Goal: Book appointment/travel/reservation

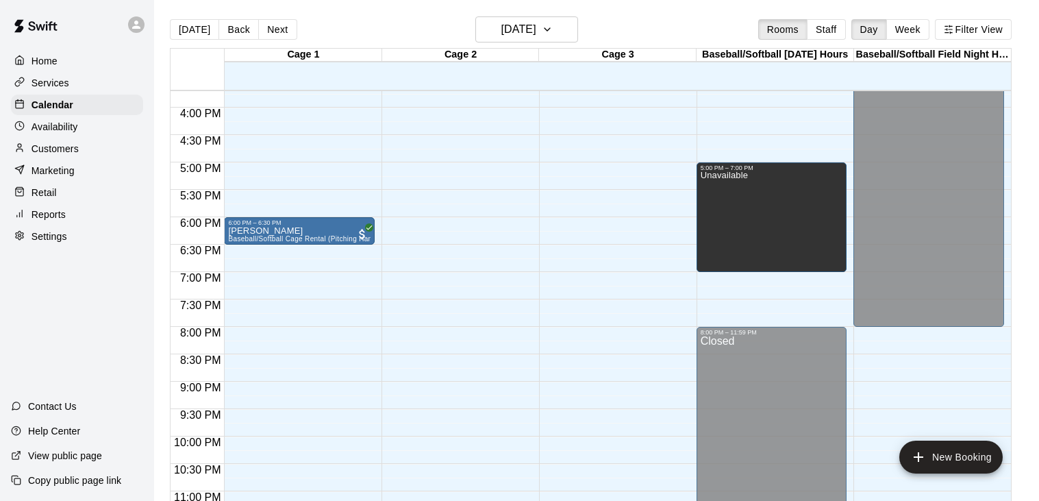
scroll to position [888, 0]
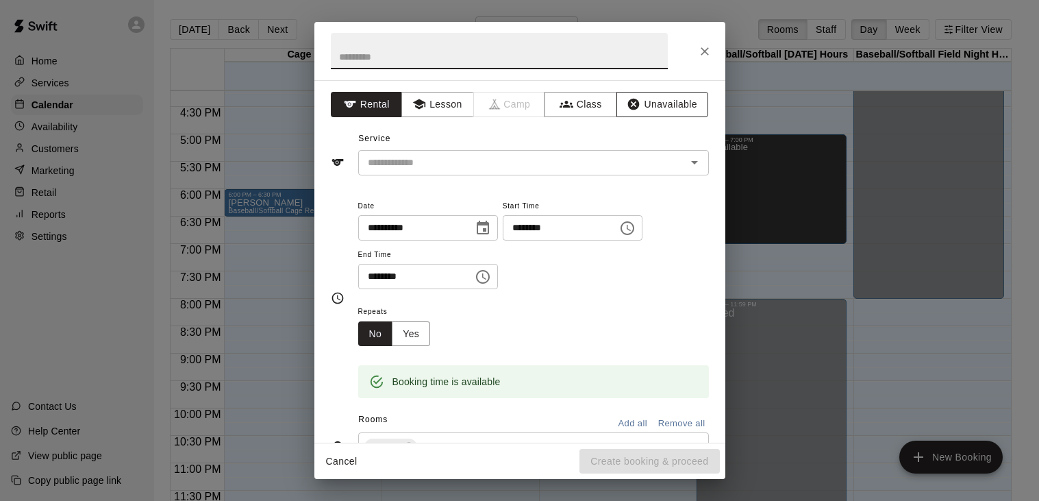
click at [664, 108] on button "Unavailable" at bounding box center [662, 104] width 92 height 25
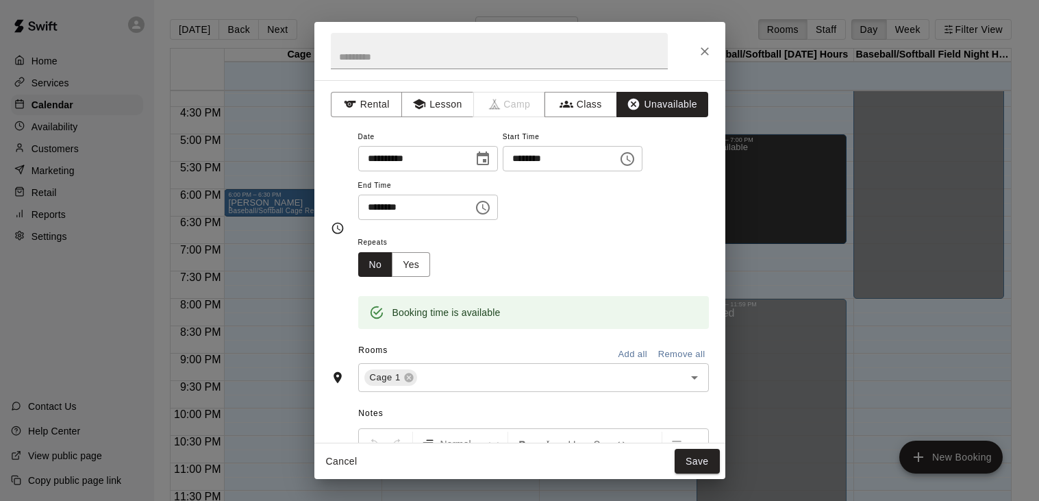
click at [619, 167] on icon "Choose time, selected time is 8:15 PM" at bounding box center [627, 159] width 16 height 16
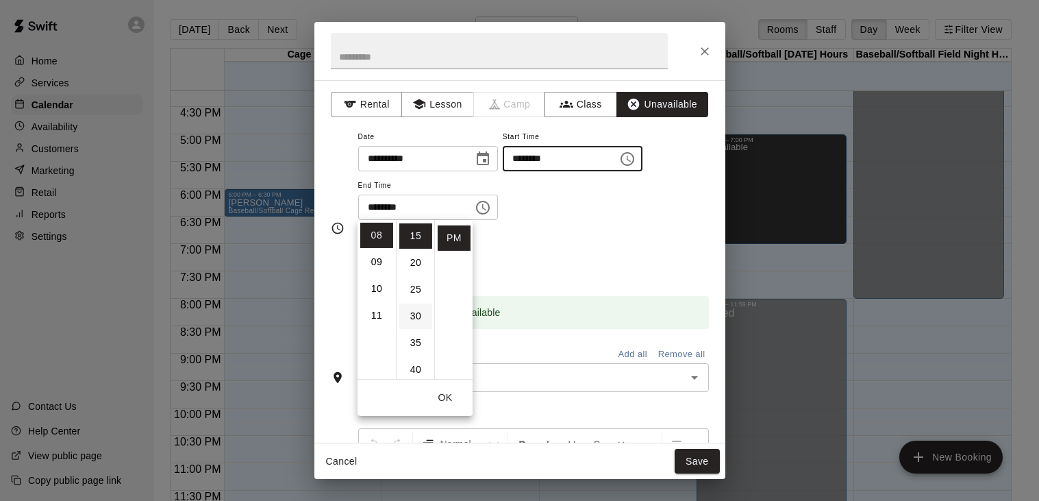
scroll to position [0, 0]
click at [420, 238] on li "00" at bounding box center [415, 235] width 33 height 25
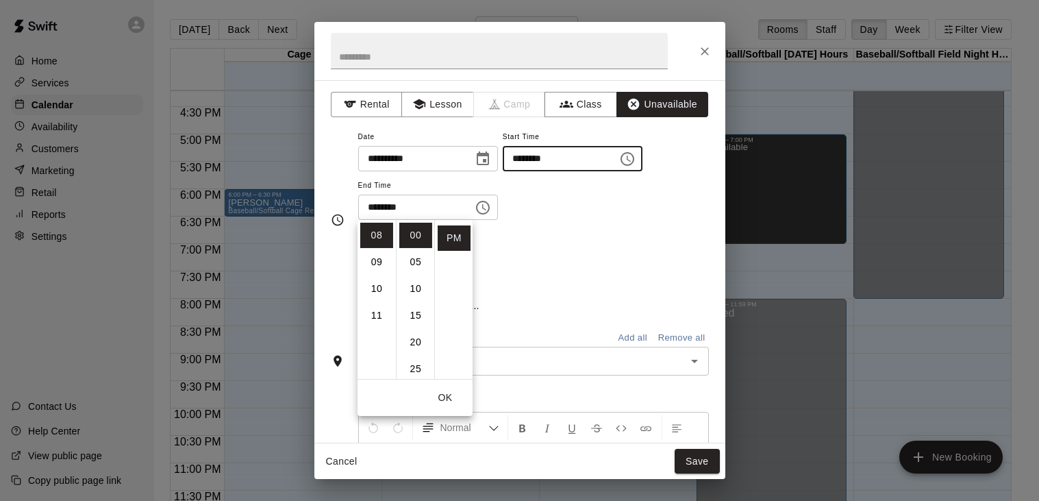
type input "********"
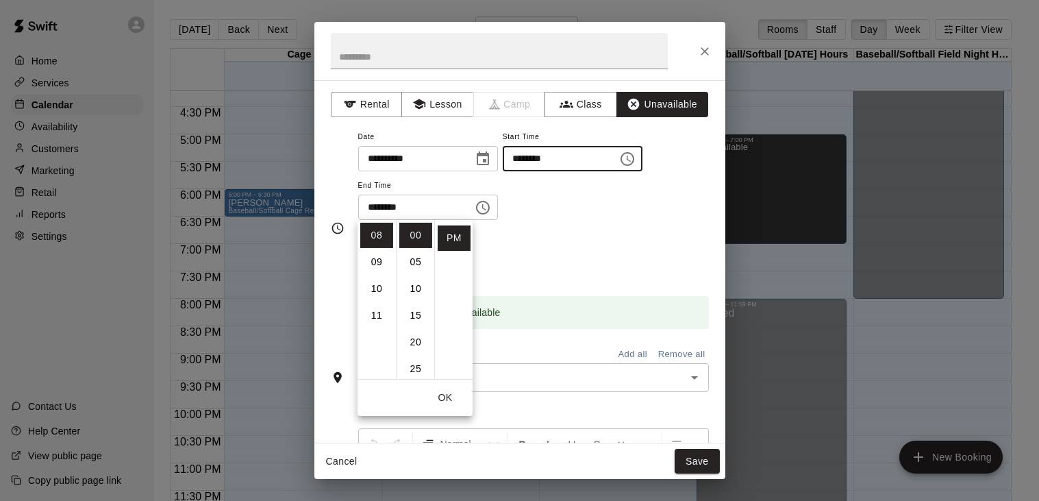
click at [491, 216] on icon "Choose time, selected time is 8:45 PM" at bounding box center [483, 207] width 16 height 16
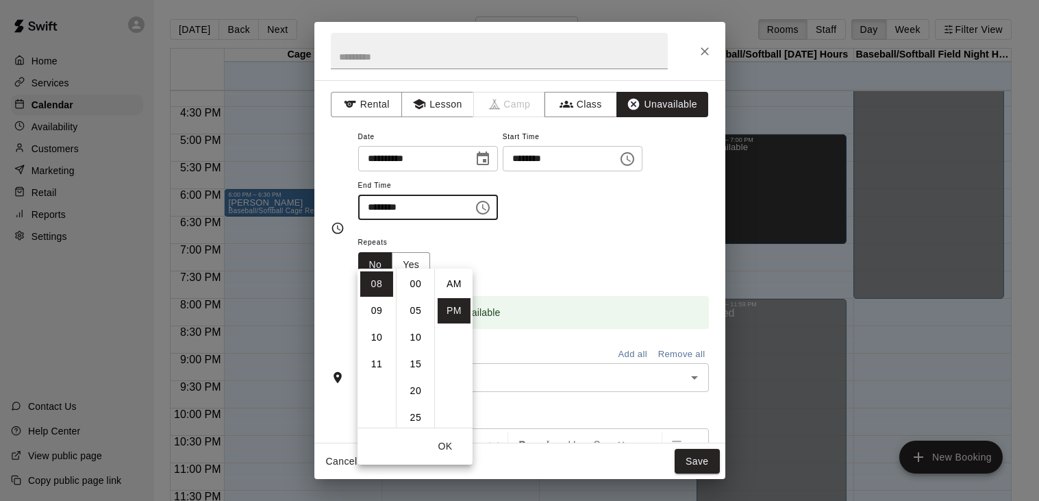
scroll to position [24, 0]
click at [380, 310] on li "09" at bounding box center [376, 310] width 33 height 25
click at [420, 289] on li "00" at bounding box center [415, 283] width 33 height 25
type input "********"
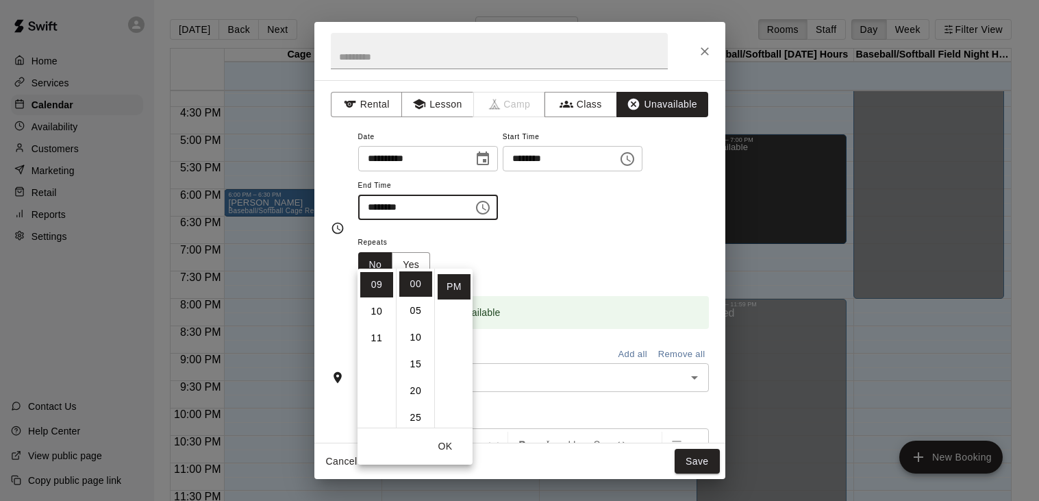
click at [630, 234] on div "**********" at bounding box center [533, 181] width 351 height 106
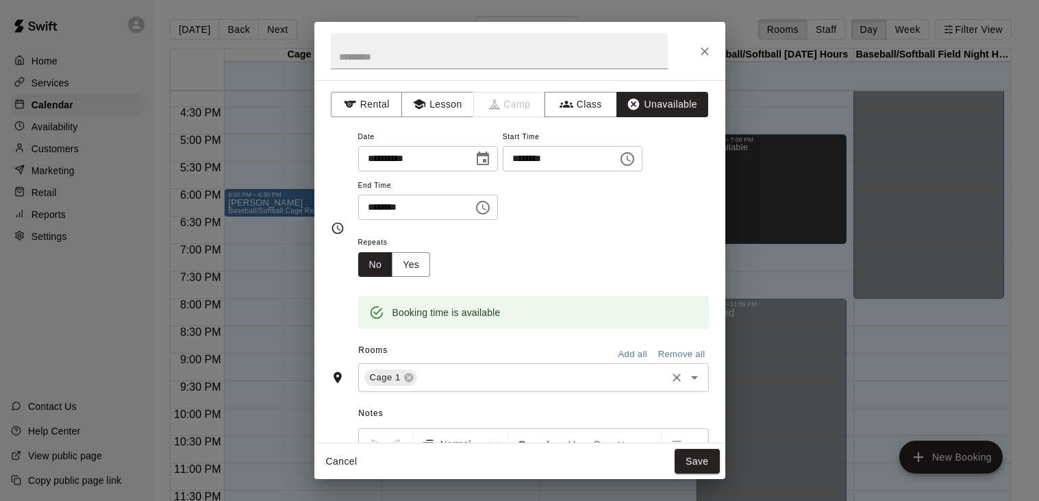
click at [463, 386] on input "text" at bounding box center [541, 377] width 245 height 17
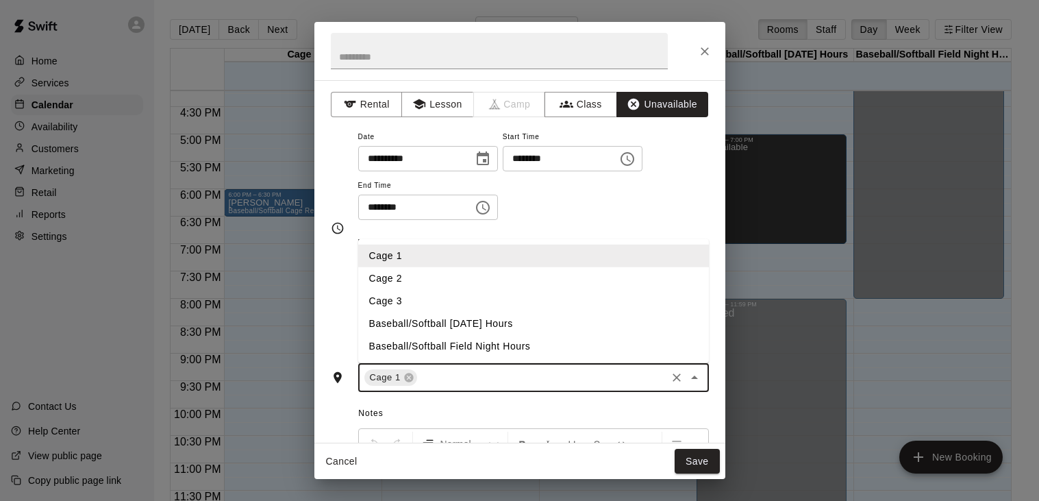
click at [436, 290] on li "Cage 2" at bounding box center [533, 278] width 351 height 23
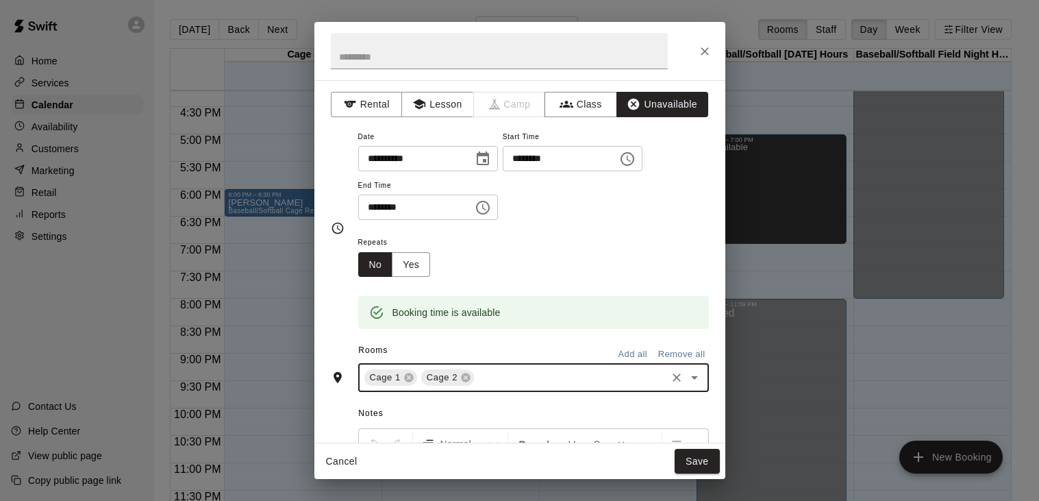
click at [485, 386] on input "text" at bounding box center [570, 377] width 188 height 17
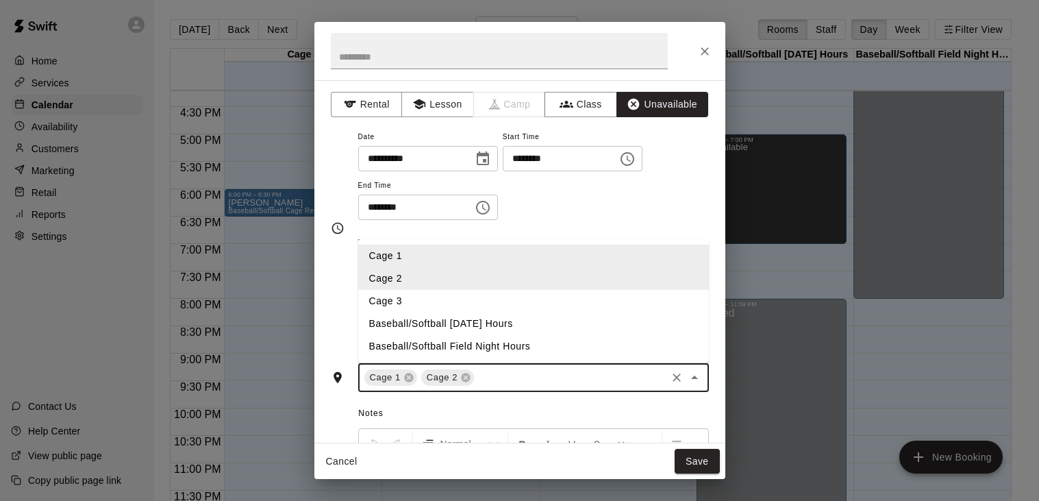
click at [435, 312] on li "Cage 3" at bounding box center [533, 301] width 351 height 23
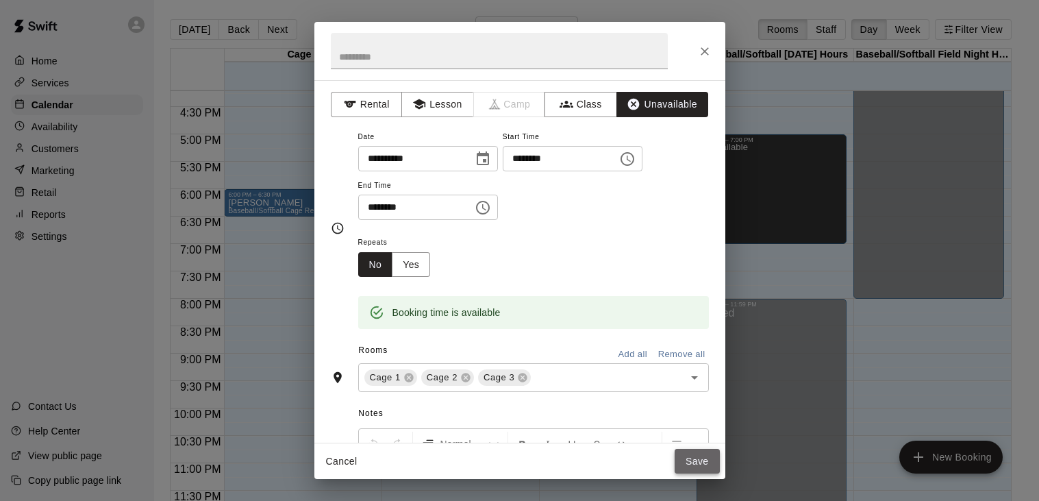
click at [693, 468] on button "Save" at bounding box center [697, 461] width 45 height 25
